Goal: Navigation & Orientation: Find specific page/section

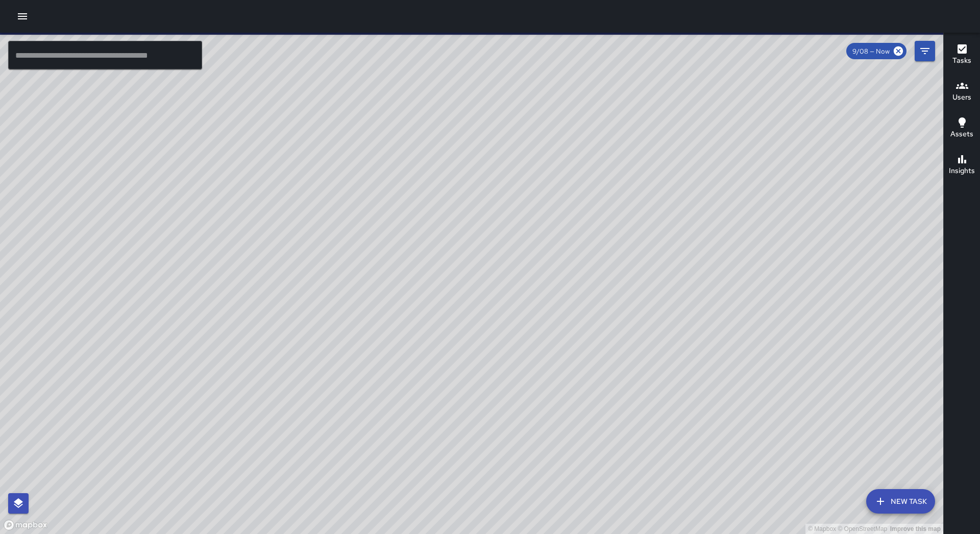
drag, startPoint x: 522, startPoint y: 325, endPoint x: 613, endPoint y: 246, distance: 120.5
click at [613, 246] on div "© Mapbox © OpenStreetMap Improve this map" at bounding box center [472, 283] width 944 height 501
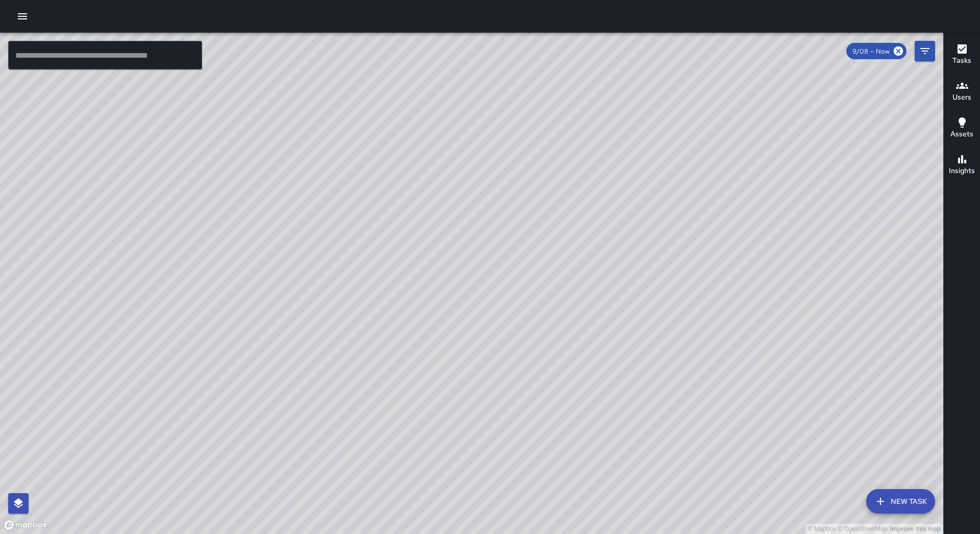
click at [20, 11] on icon "button" at bounding box center [22, 16] width 12 height 12
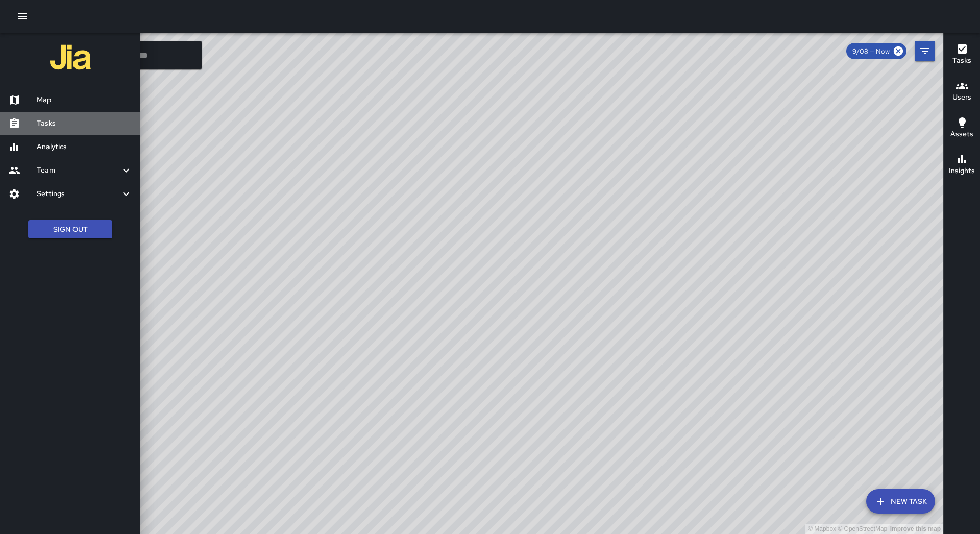
click at [75, 127] on h6 "Tasks" at bounding box center [84, 123] width 95 height 11
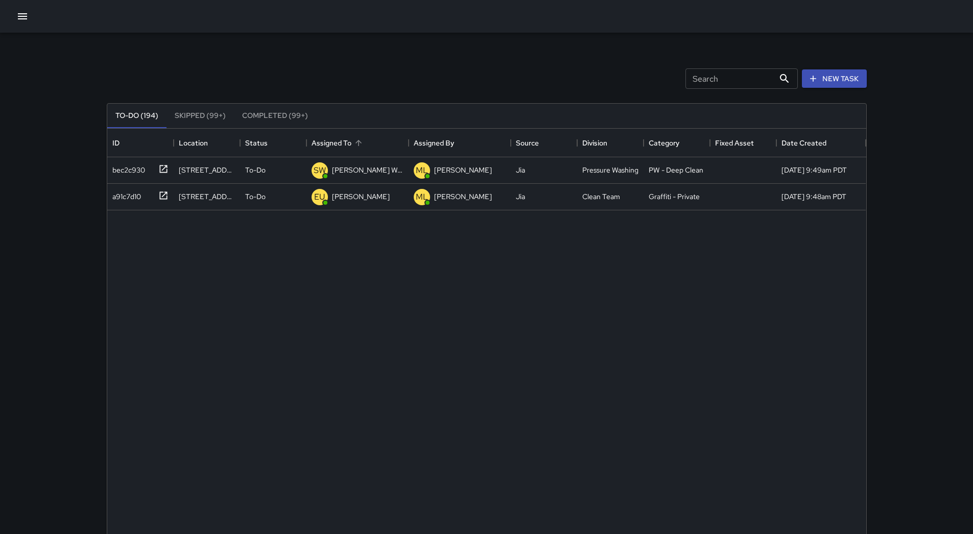
scroll to position [425, 751]
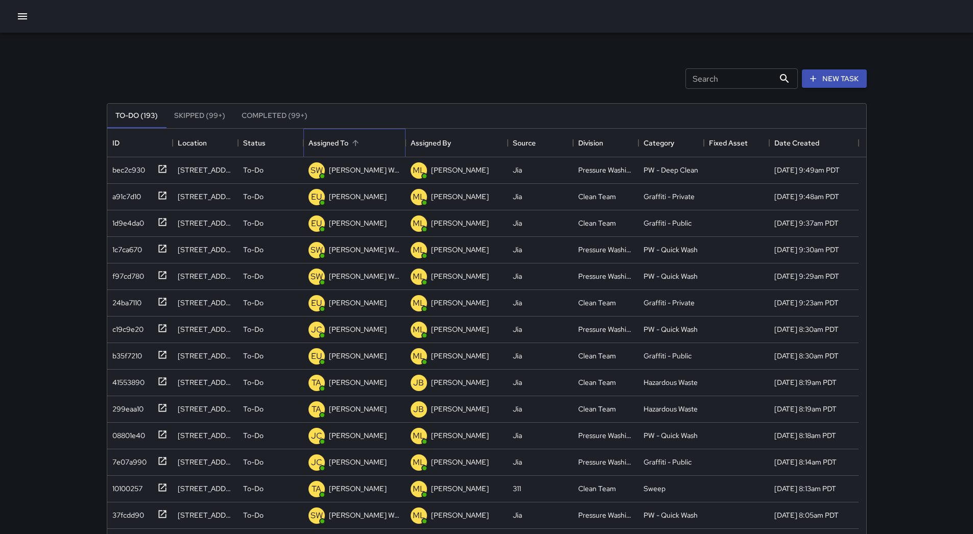
click at [364, 149] on div "Assigned To" at bounding box center [354, 143] width 92 height 29
click at [19, 19] on icon "button" at bounding box center [22, 16] width 9 height 6
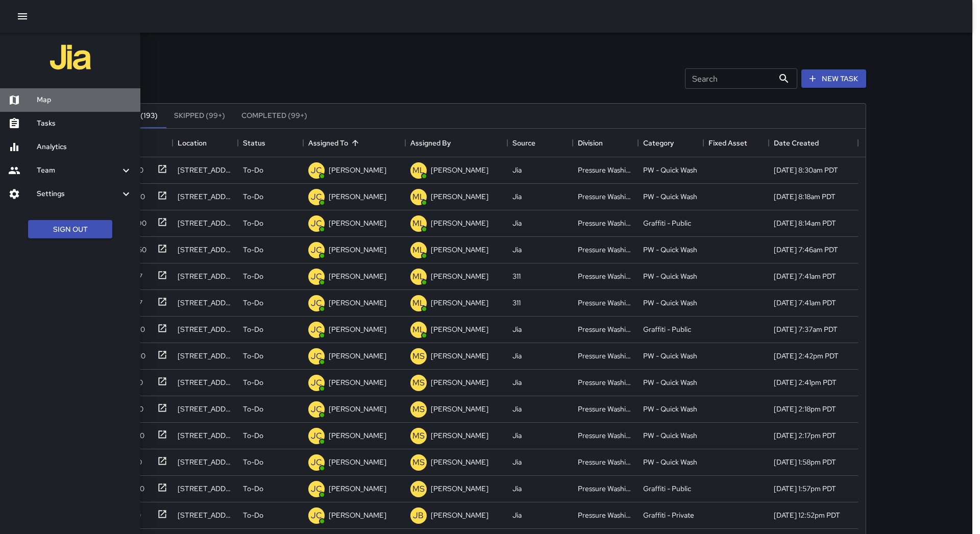
click at [91, 108] on div "Map" at bounding box center [70, 99] width 140 height 23
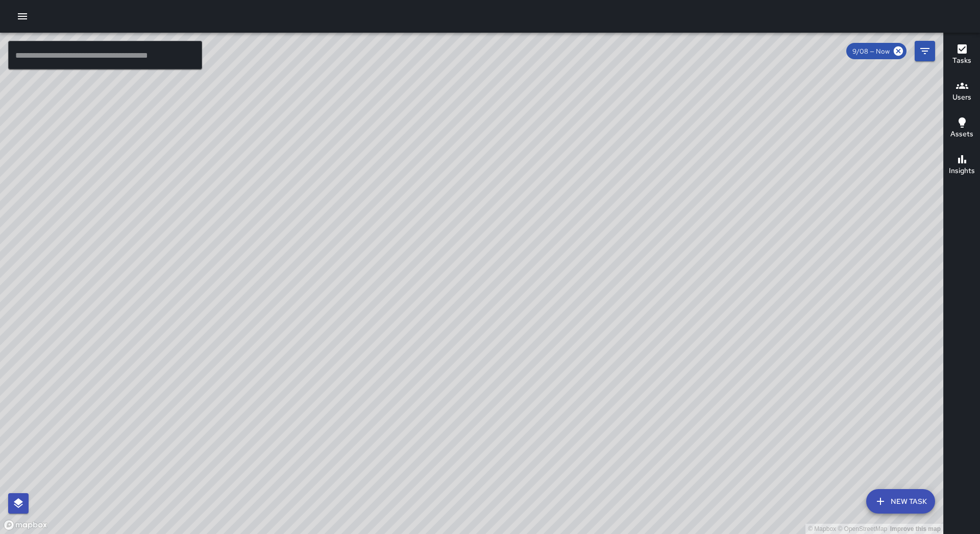
click at [33, 19] on div at bounding box center [490, 16] width 980 height 33
click at [26, 19] on icon "button" at bounding box center [22, 16] width 9 height 6
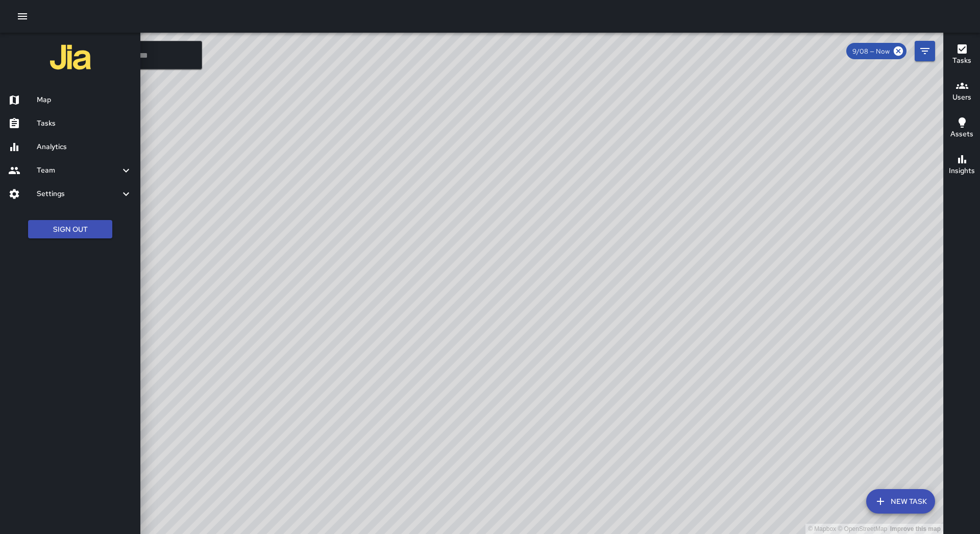
click at [41, 123] on h6 "Tasks" at bounding box center [84, 123] width 95 height 11
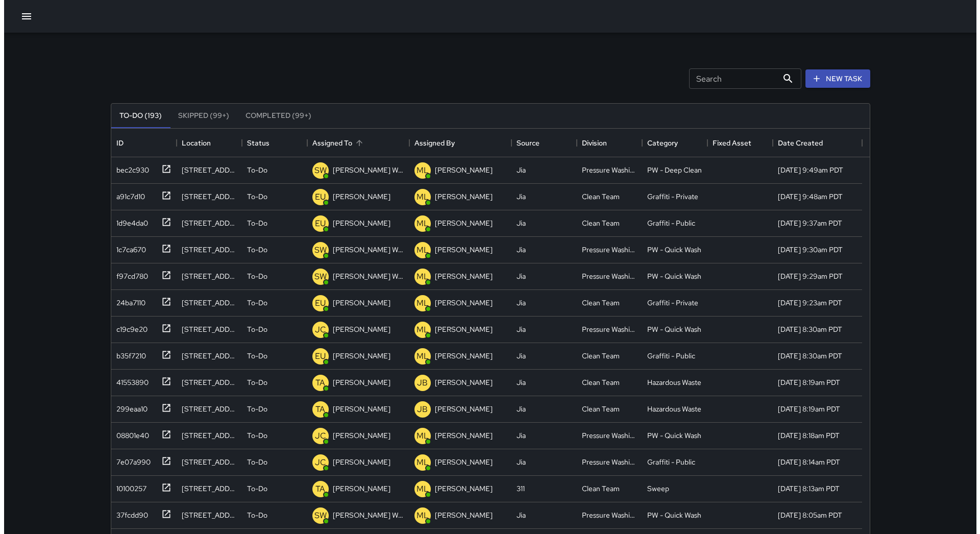
scroll to position [425, 751]
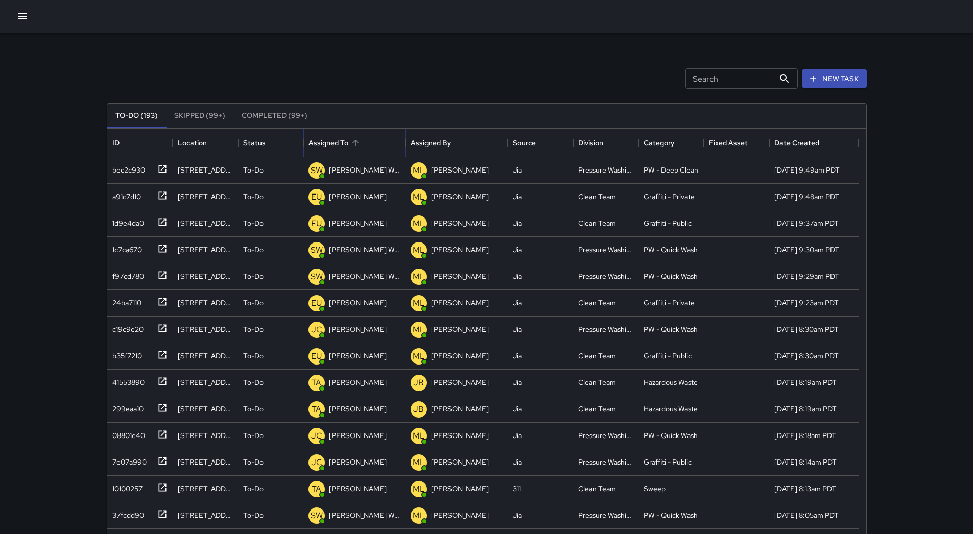
click at [350, 138] on button "Sort" at bounding box center [355, 143] width 14 height 14
drag, startPoint x: 27, startPoint y: 13, endPoint x: 28, endPoint y: 30, distance: 17.4
click at [27, 14] on icon "button" at bounding box center [22, 16] width 12 height 12
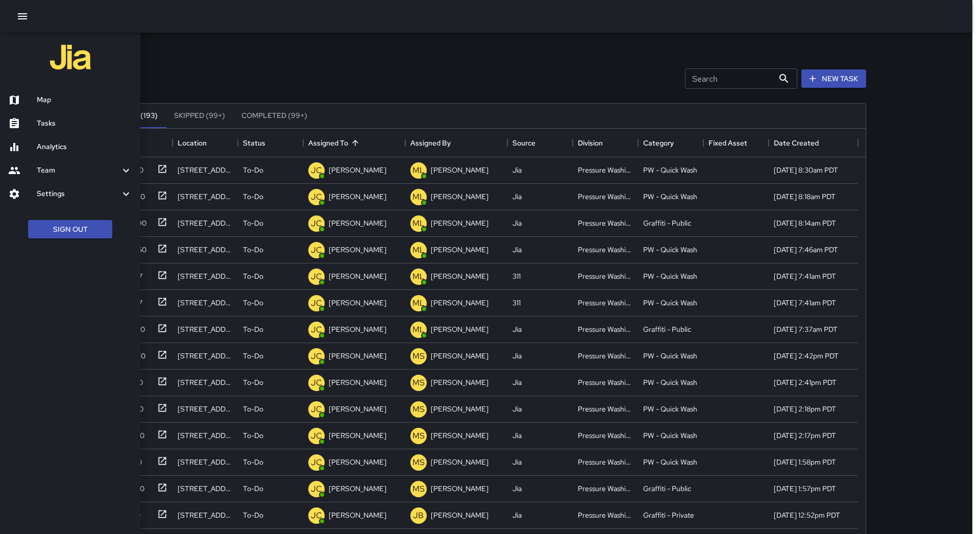
click at [68, 102] on h6 "Map" at bounding box center [84, 99] width 95 height 11
